Goal: Transaction & Acquisition: Purchase product/service

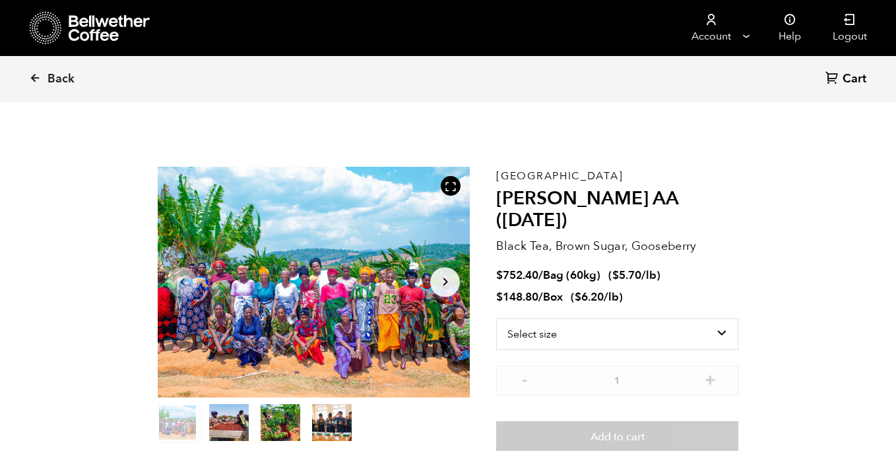
scroll to position [574, 565]
click at [42, 32] on icon at bounding box center [46, 28] width 32 height 34
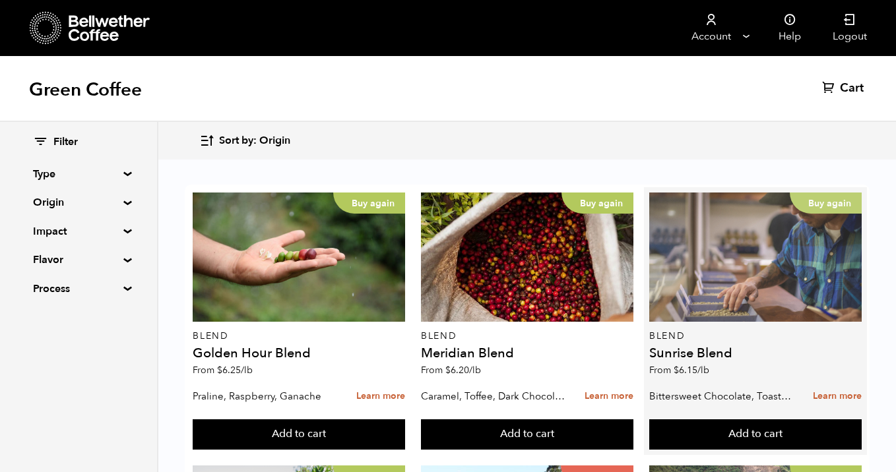
click at [763, 241] on div "Buy again" at bounding box center [755, 257] width 212 height 129
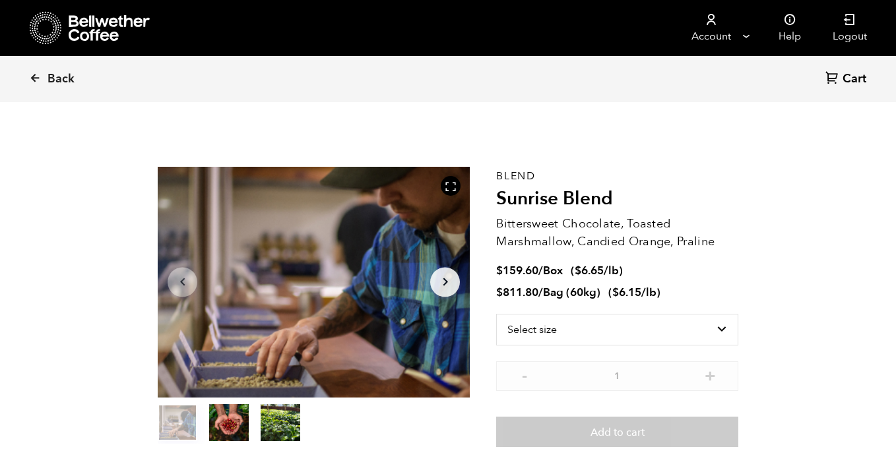
scroll to position [574, 565]
click at [549, 325] on select "Select size Bag (60kg) (132 lbs) Box (24 lbs)" at bounding box center [617, 330] width 242 height 32
select select "box"
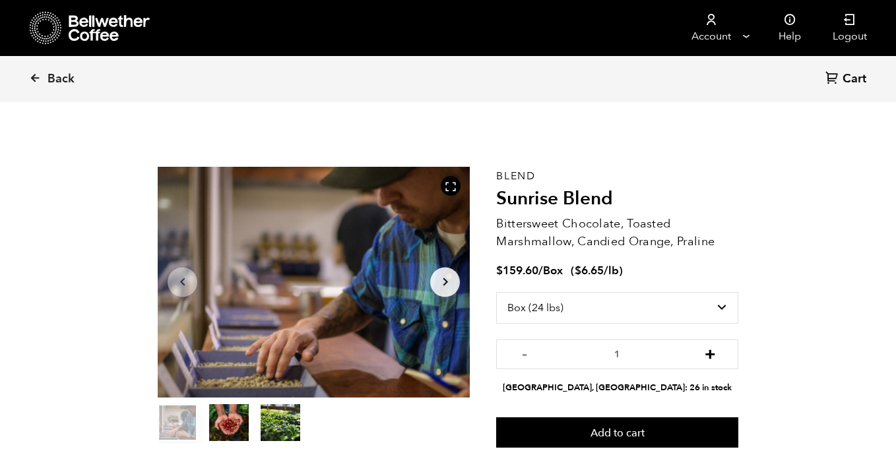
click at [710, 357] on button "+" at bounding box center [710, 352] width 16 height 13
type input "2"
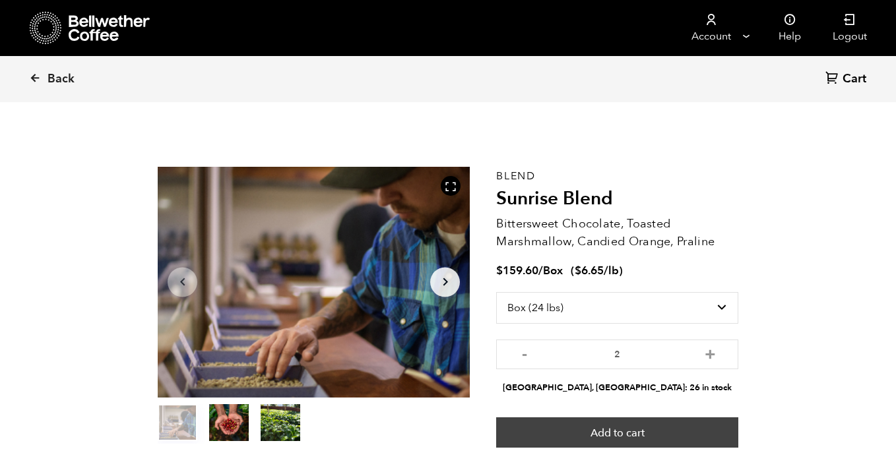
click at [644, 435] on button "Add to cart" at bounding box center [617, 433] width 242 height 30
click at [496, 418] on button "Add to cart" at bounding box center [617, 433] width 242 height 30
